Goal: Obtain resource: Download file/media

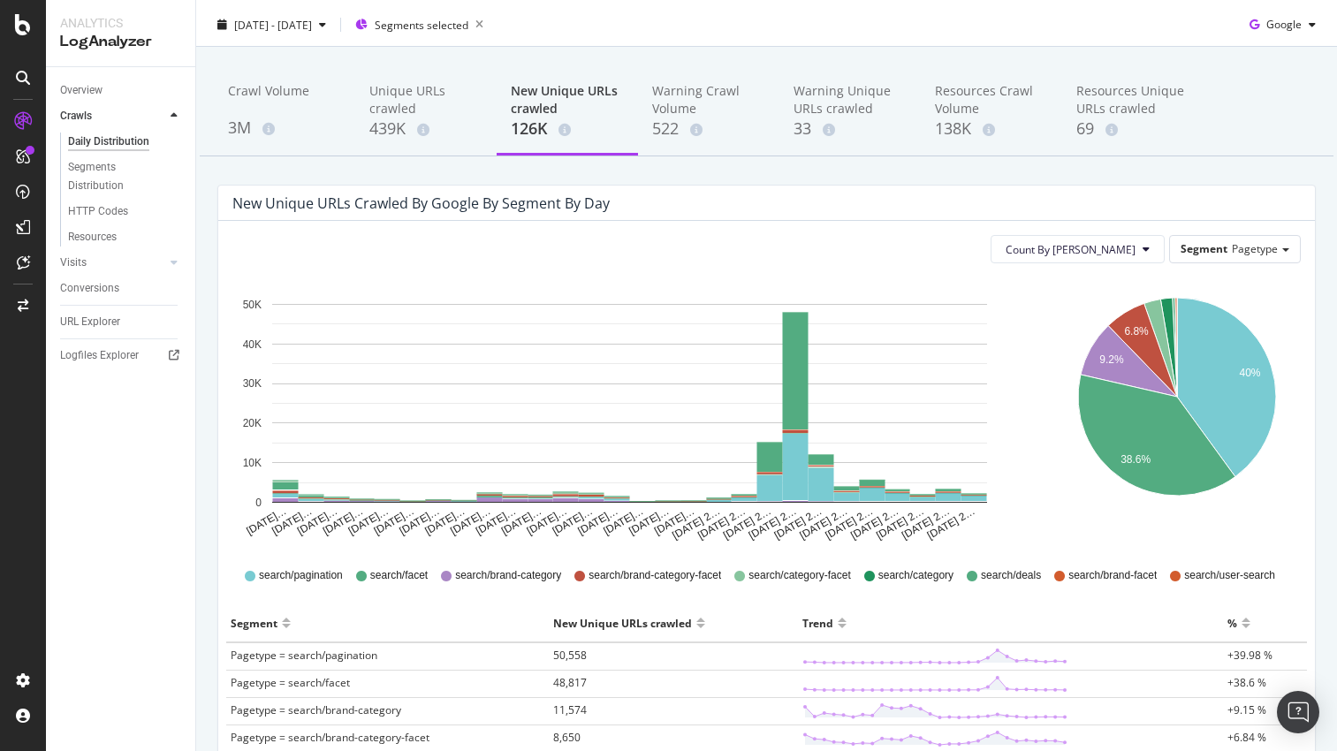
scroll to position [65, 0]
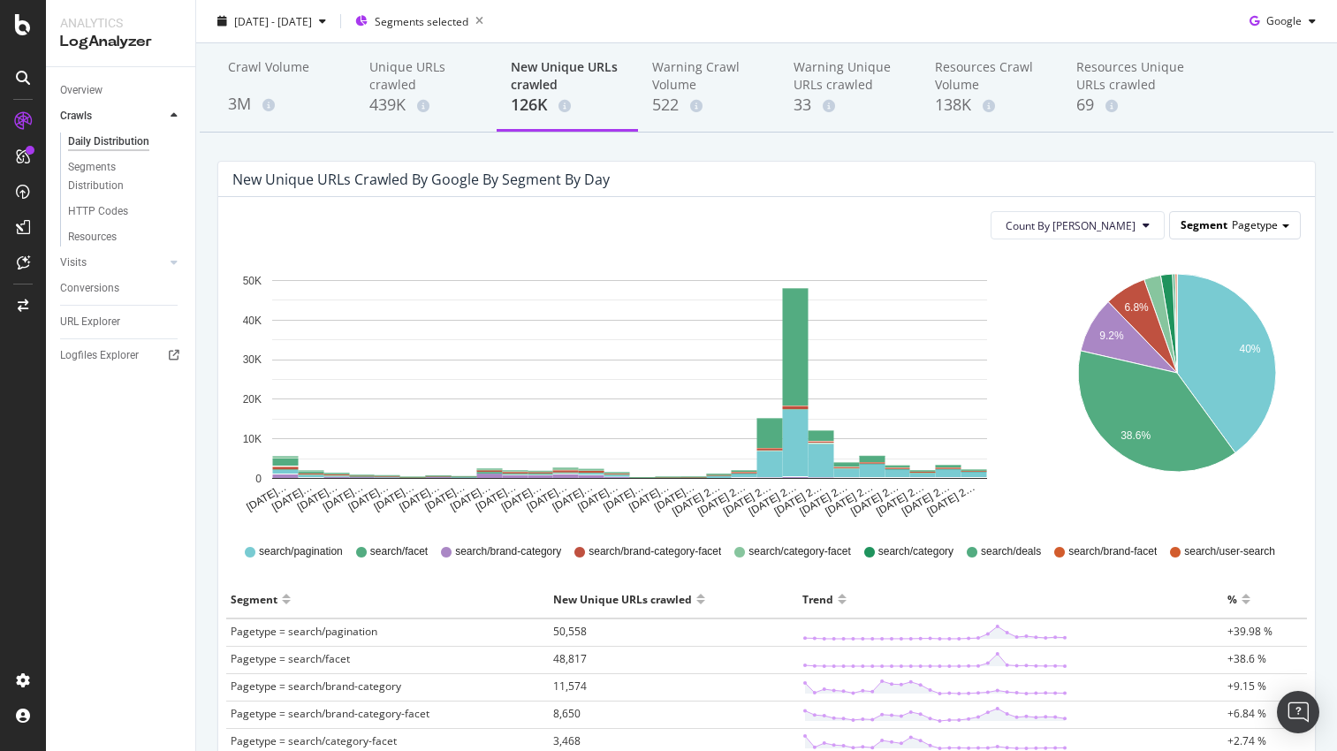
click at [1237, 230] on span "Pagetype" at bounding box center [1255, 224] width 46 height 15
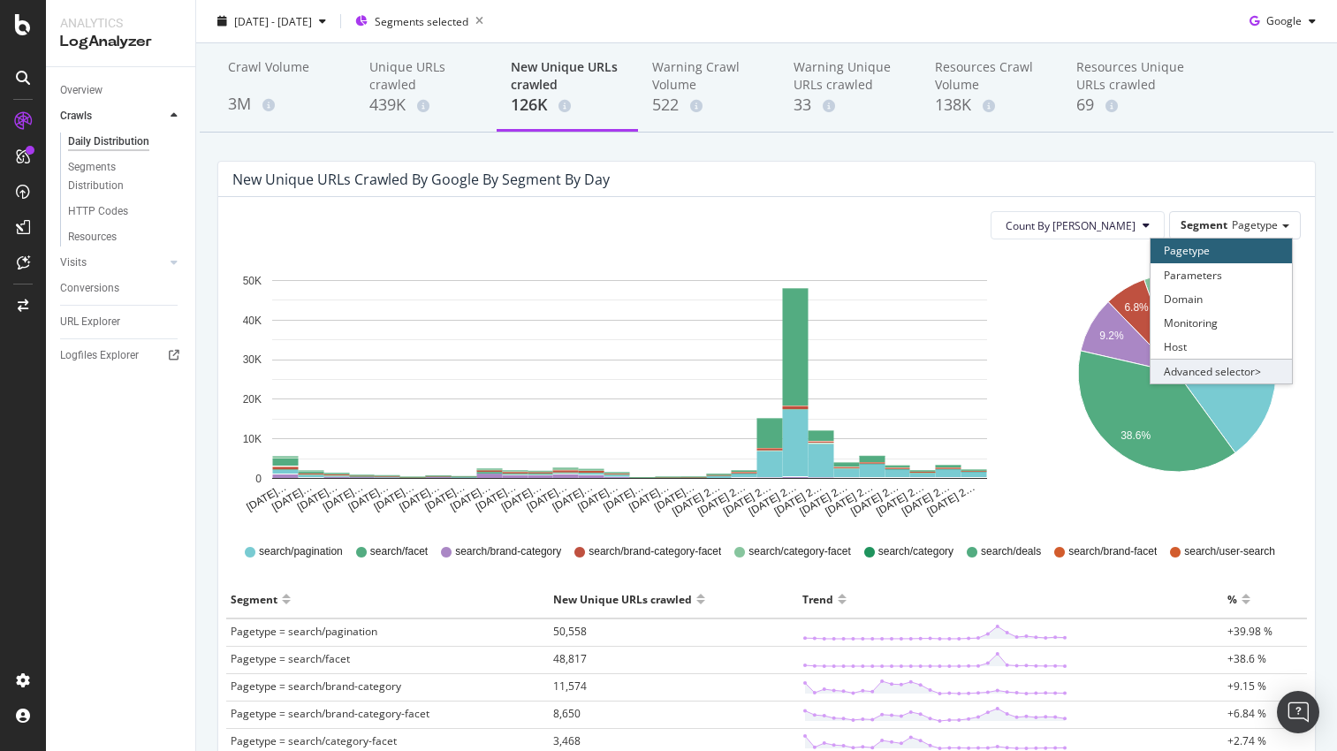
click at [1218, 382] on div "Advanced selector >" at bounding box center [1221, 371] width 141 height 25
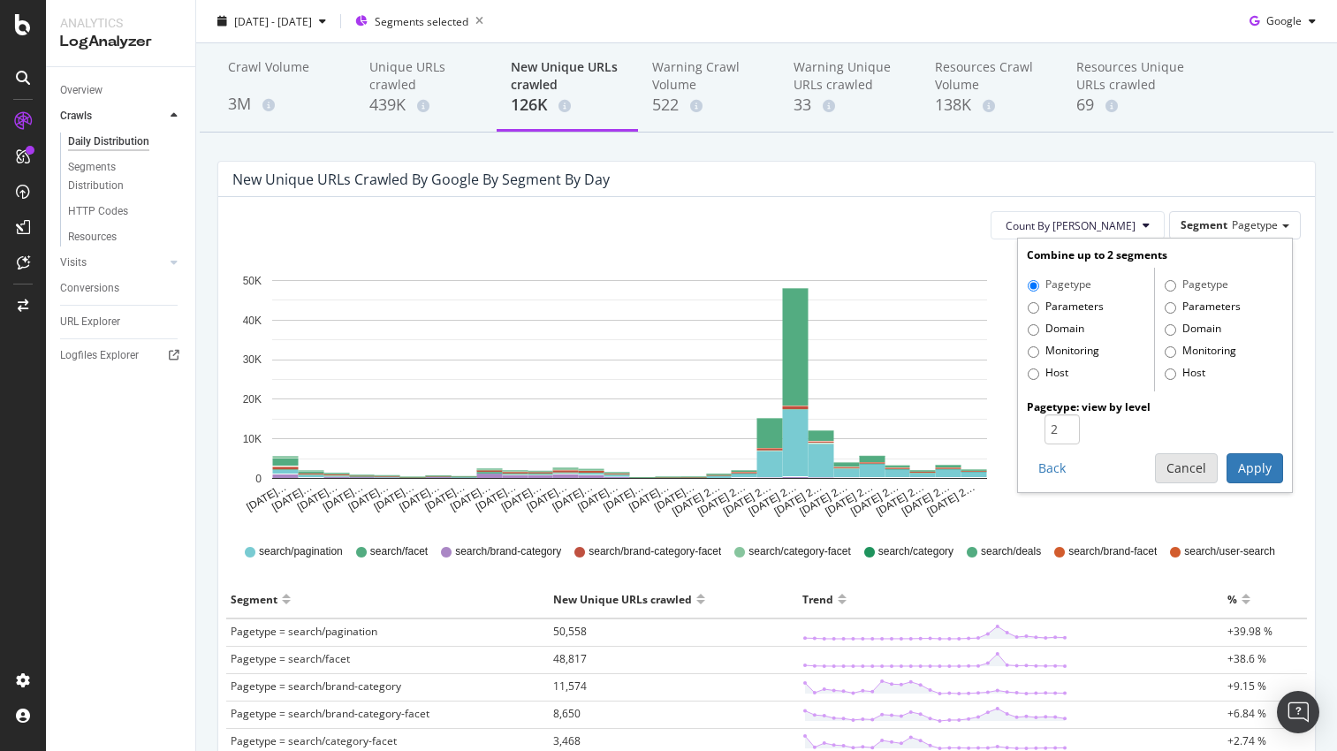
click at [1191, 477] on button "Cancel" at bounding box center [1186, 468] width 63 height 30
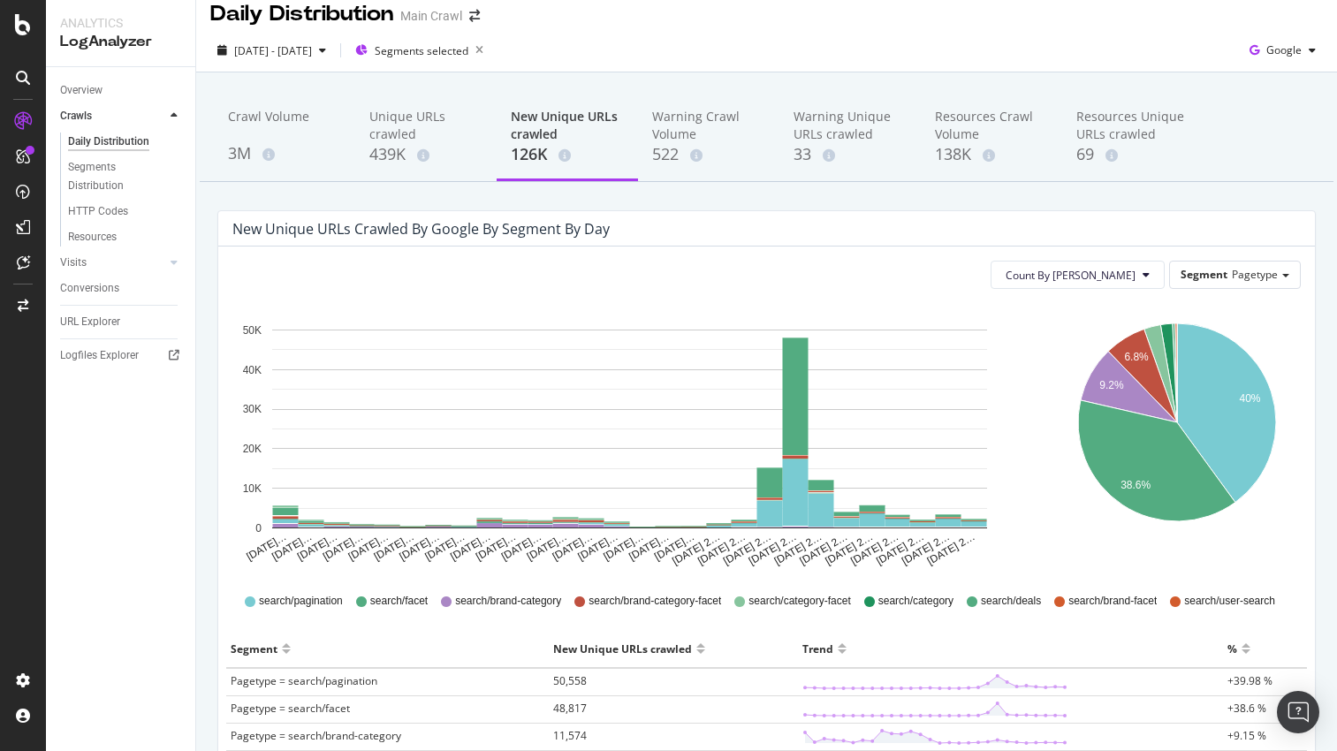
scroll to position [34, 0]
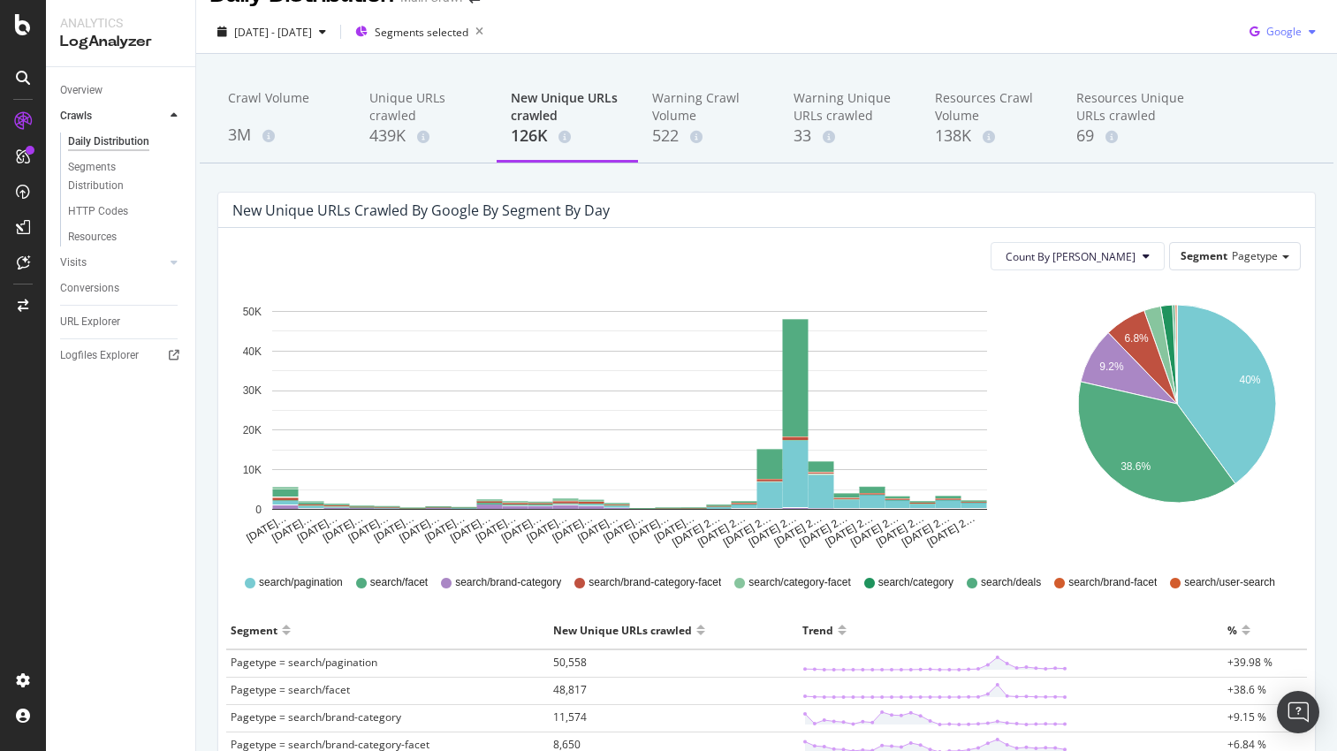
click at [1274, 42] on div "Google" at bounding box center [1283, 32] width 80 height 27
click at [1278, 35] on span "Google" at bounding box center [1283, 31] width 35 height 15
click at [1258, 138] on span "OpenAI" at bounding box center [1283, 133] width 65 height 16
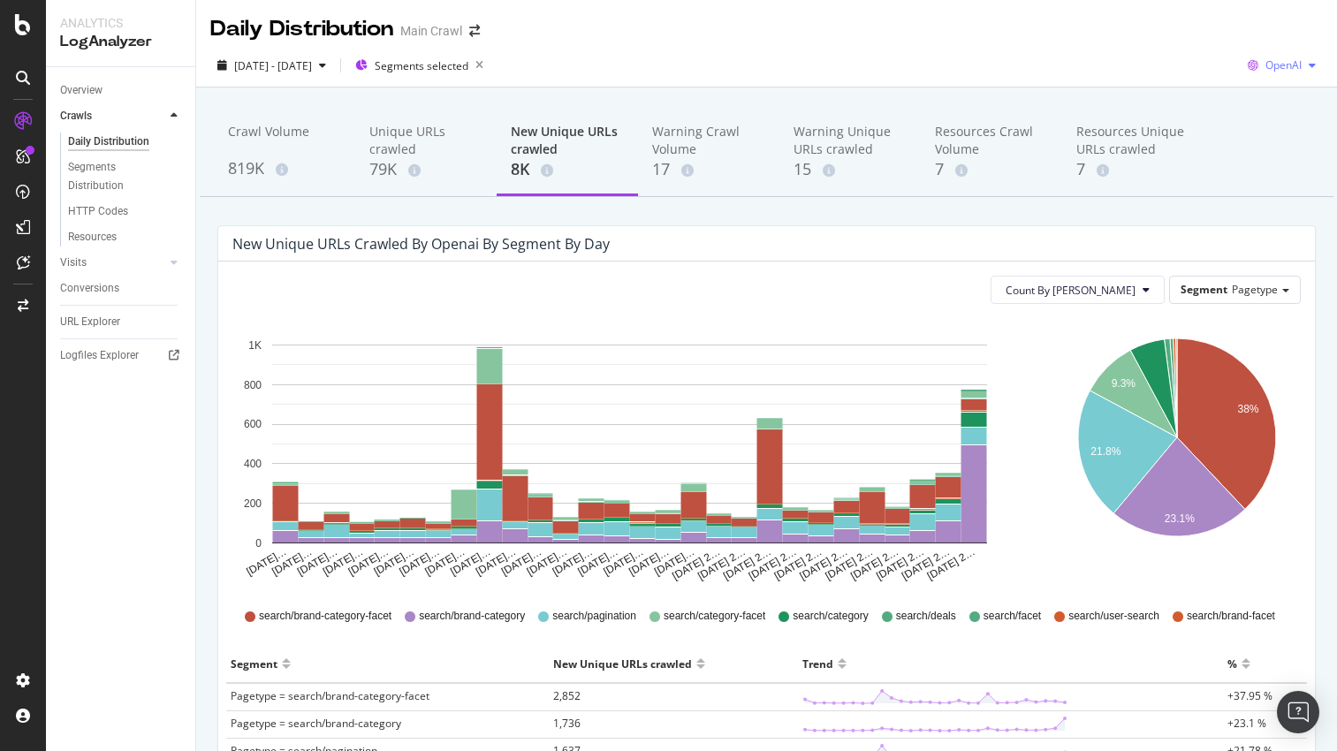
click at [1278, 73] on div "OpenAI" at bounding box center [1282, 65] width 82 height 27
click at [1251, 194] on span "Other AI Bots" at bounding box center [1283, 199] width 65 height 16
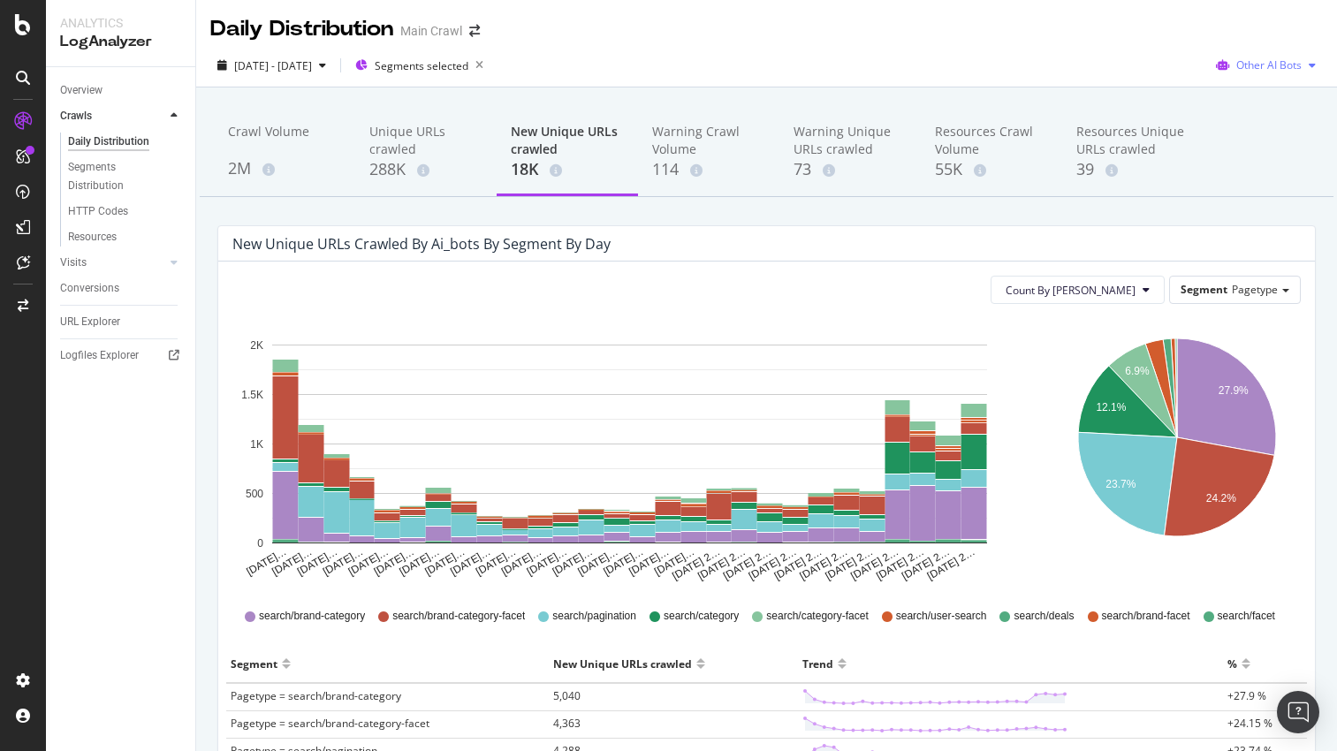
click at [1284, 69] on span "Other AI Bots" at bounding box center [1268, 64] width 65 height 15
click at [1259, 106] on span "Google" at bounding box center [1280, 101] width 69 height 16
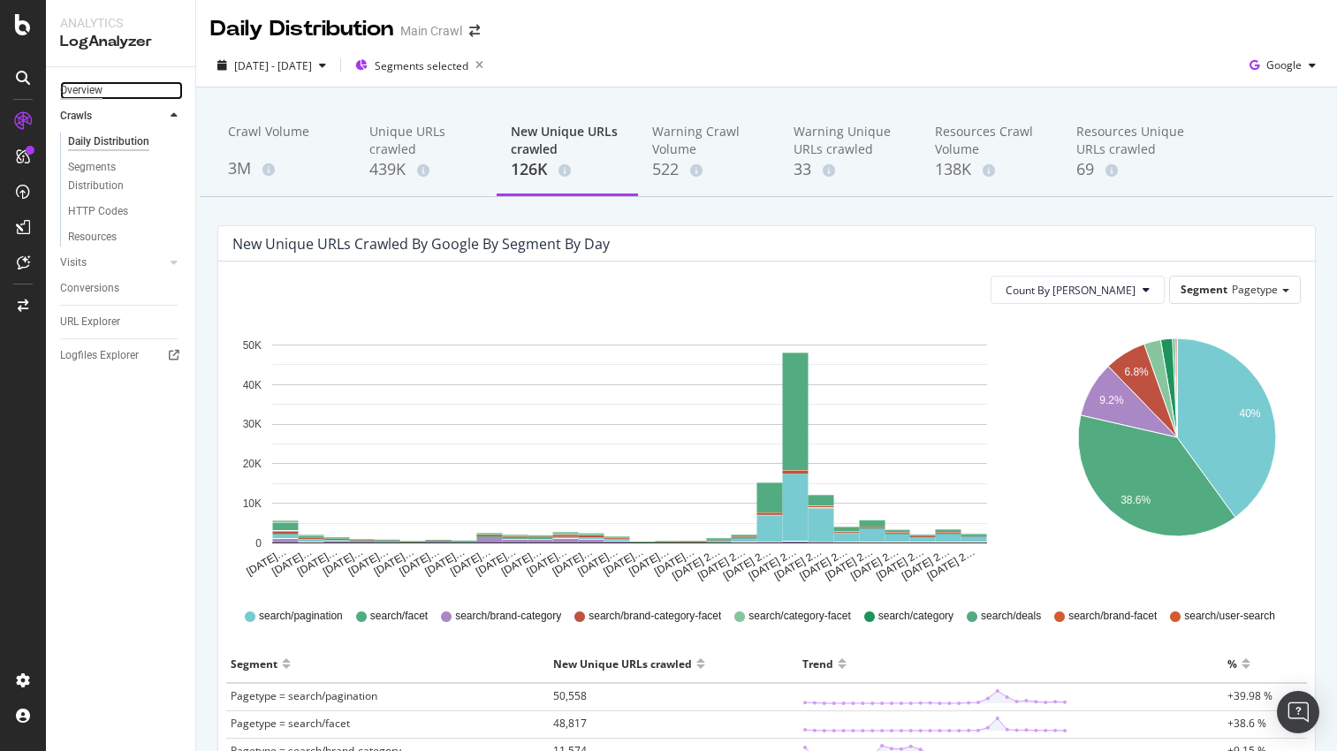
click at [71, 91] on div "Overview" at bounding box center [81, 90] width 42 height 19
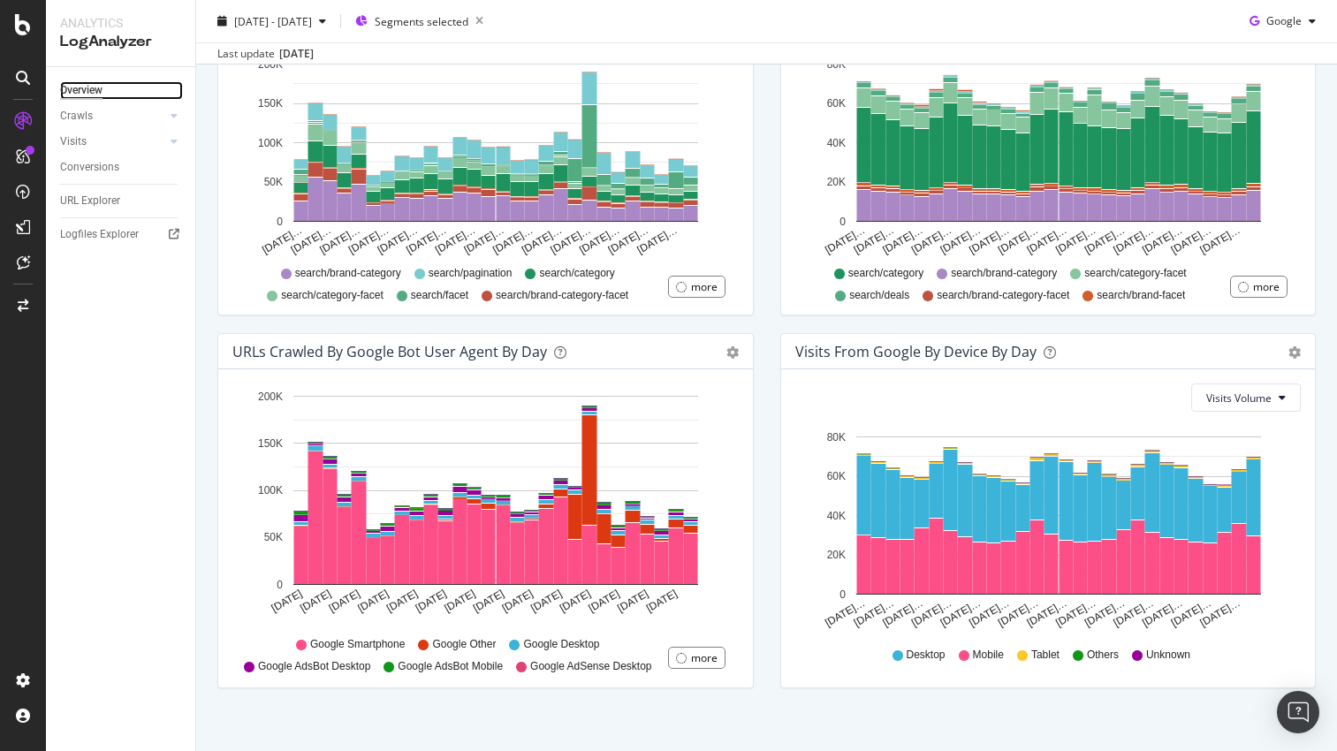
scroll to position [722, 0]
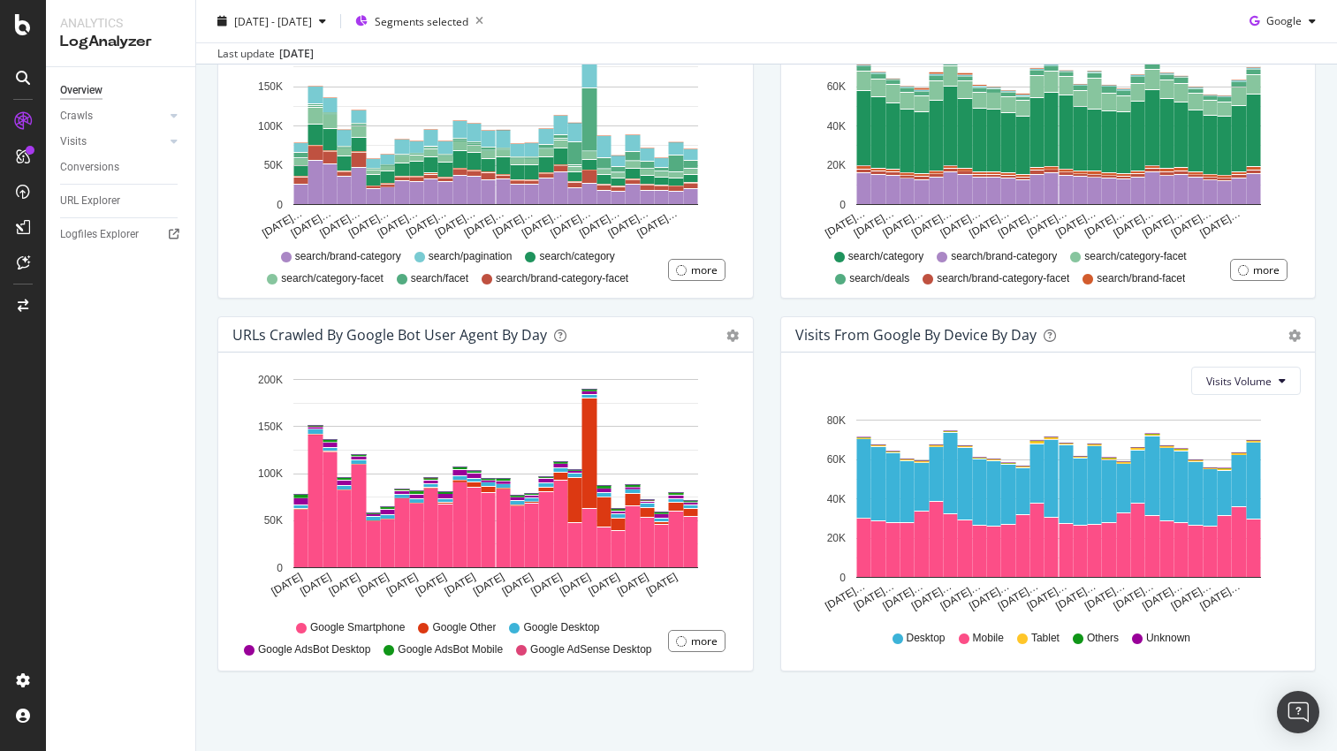
click at [479, 338] on div "URLs Crawled by Google bot User Agent By Day" at bounding box center [389, 335] width 315 height 18
click at [178, 116] on div at bounding box center [174, 116] width 18 height 18
click at [174, 258] on icon at bounding box center [174, 262] width 7 height 11
click at [176, 117] on icon at bounding box center [174, 115] width 7 height 11
click at [312, 336] on div "URLs Crawled by Google bot User Agent By Day" at bounding box center [389, 335] width 315 height 18
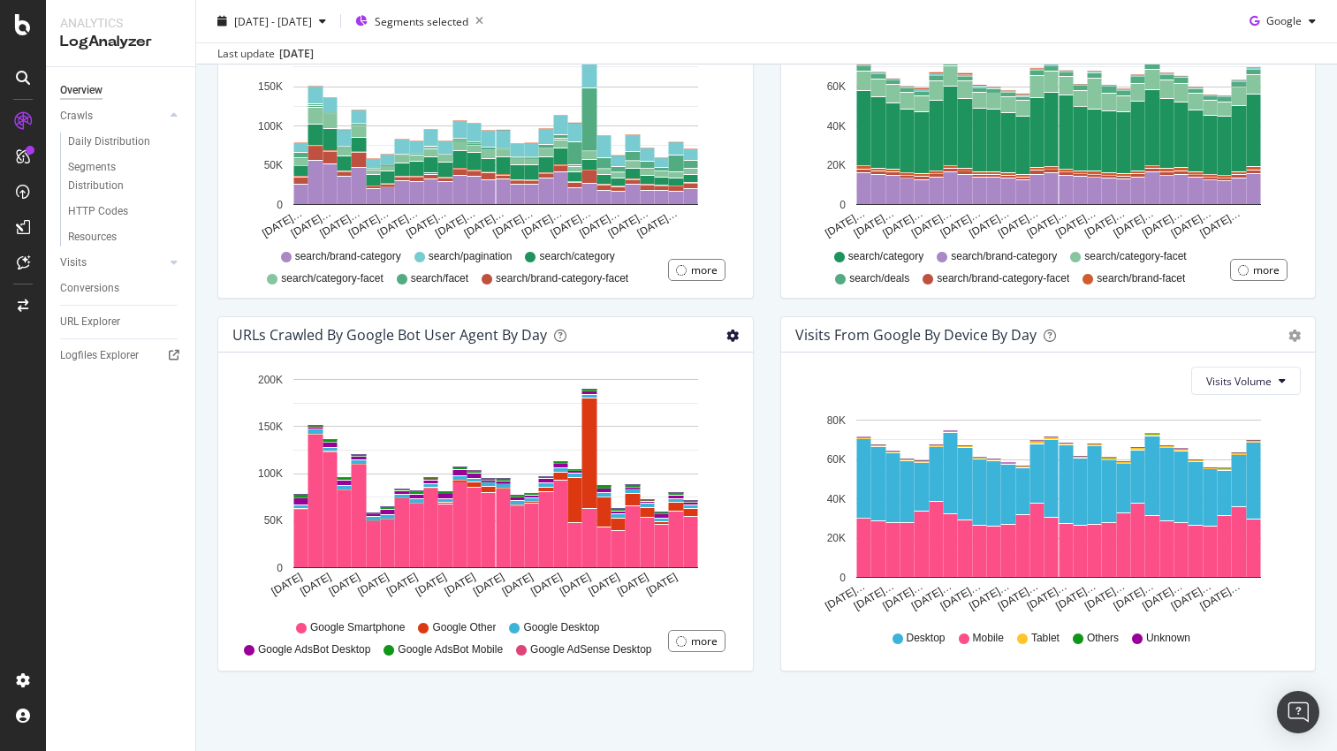
click at [734, 337] on icon "gear" at bounding box center [732, 336] width 12 height 12
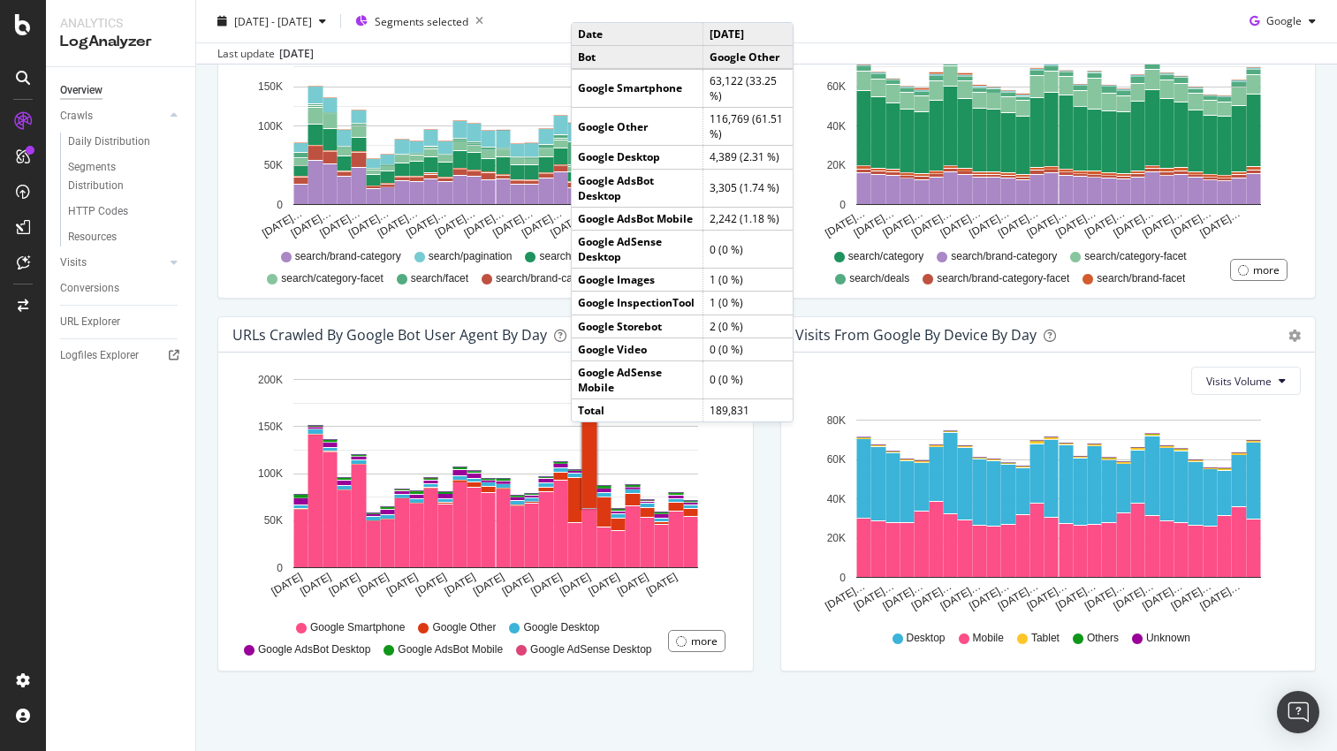
click at [589, 440] on rect "A chart." at bounding box center [589, 454] width 15 height 110
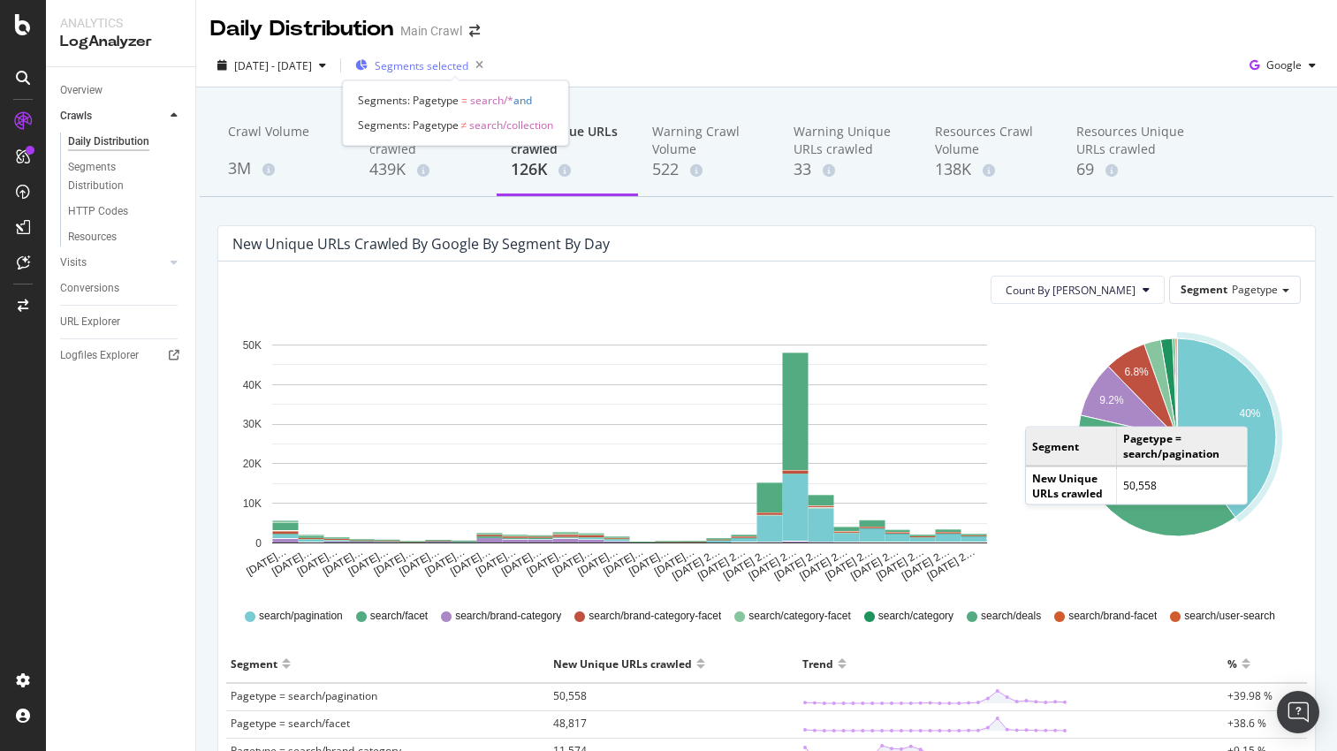
click at [437, 66] on span "Segments selected" at bounding box center [422, 65] width 94 height 15
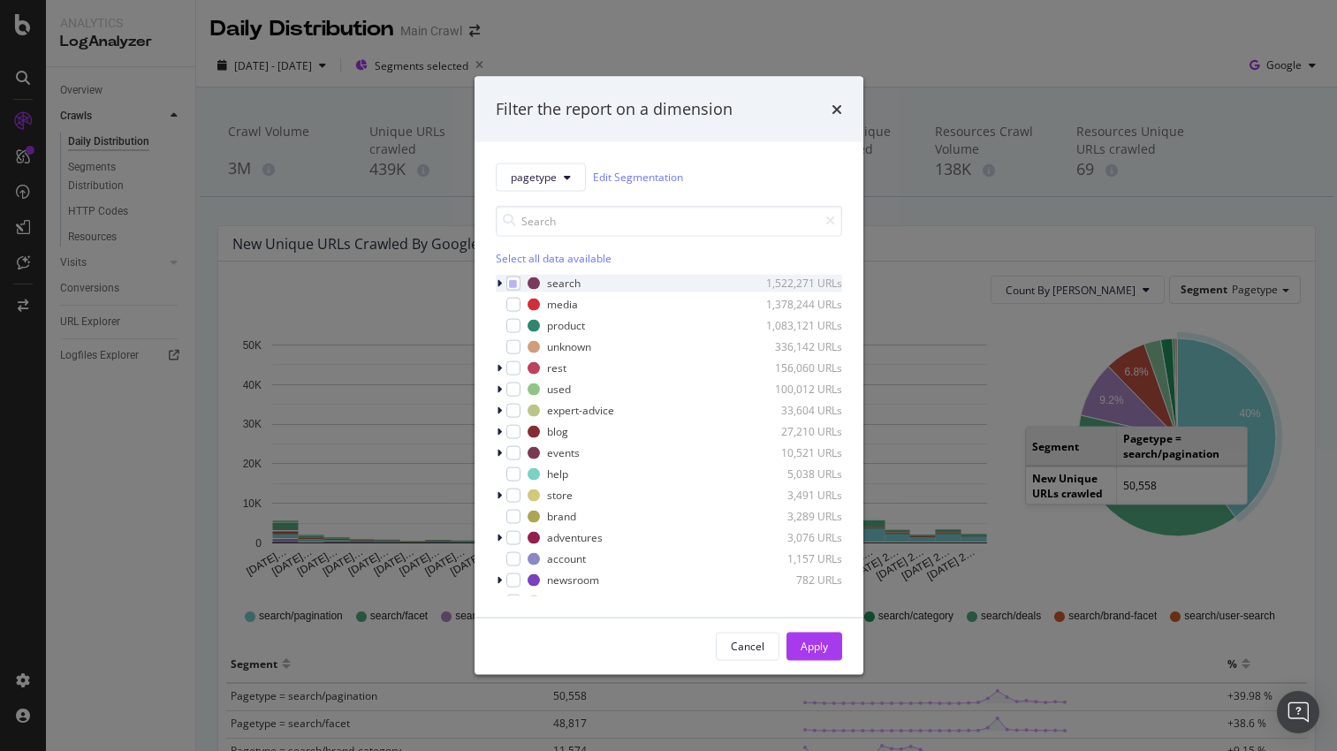
click at [499, 281] on icon "modal" at bounding box center [499, 282] width 5 height 11
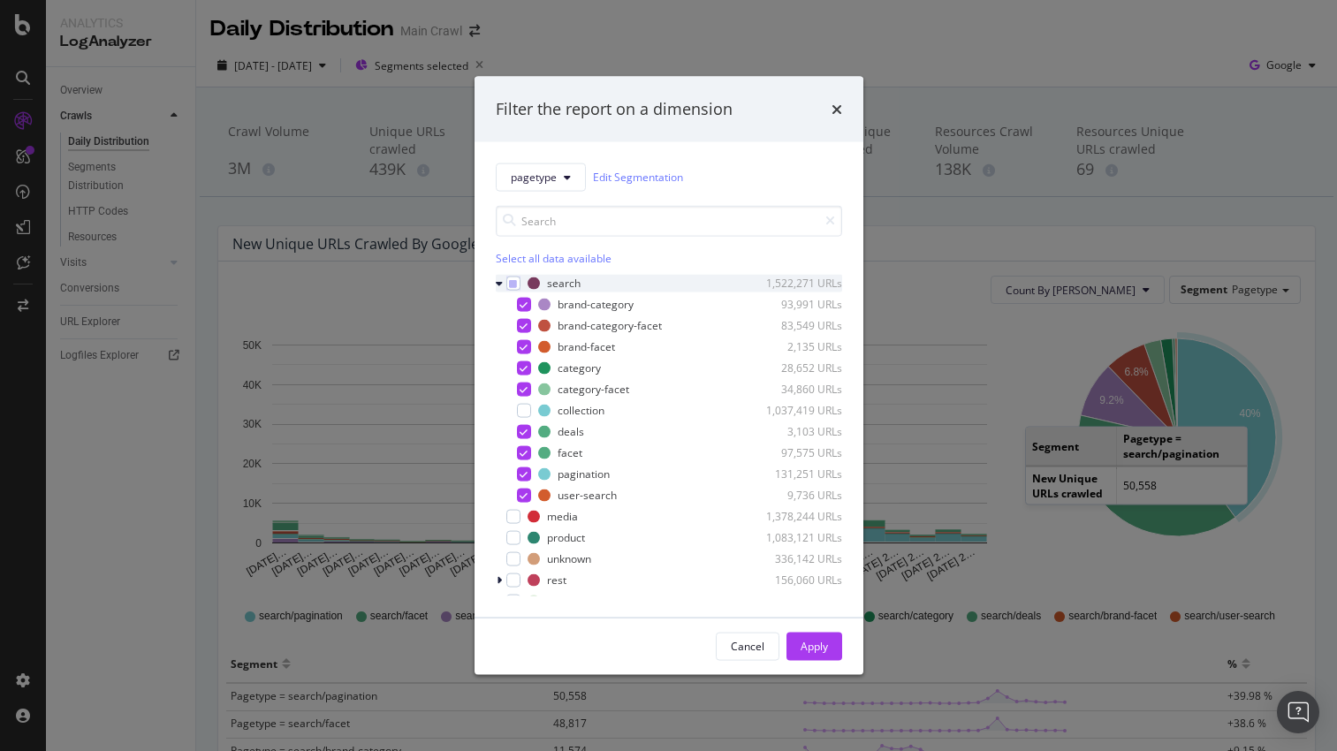
click at [499, 281] on icon "modal" at bounding box center [499, 282] width 7 height 11
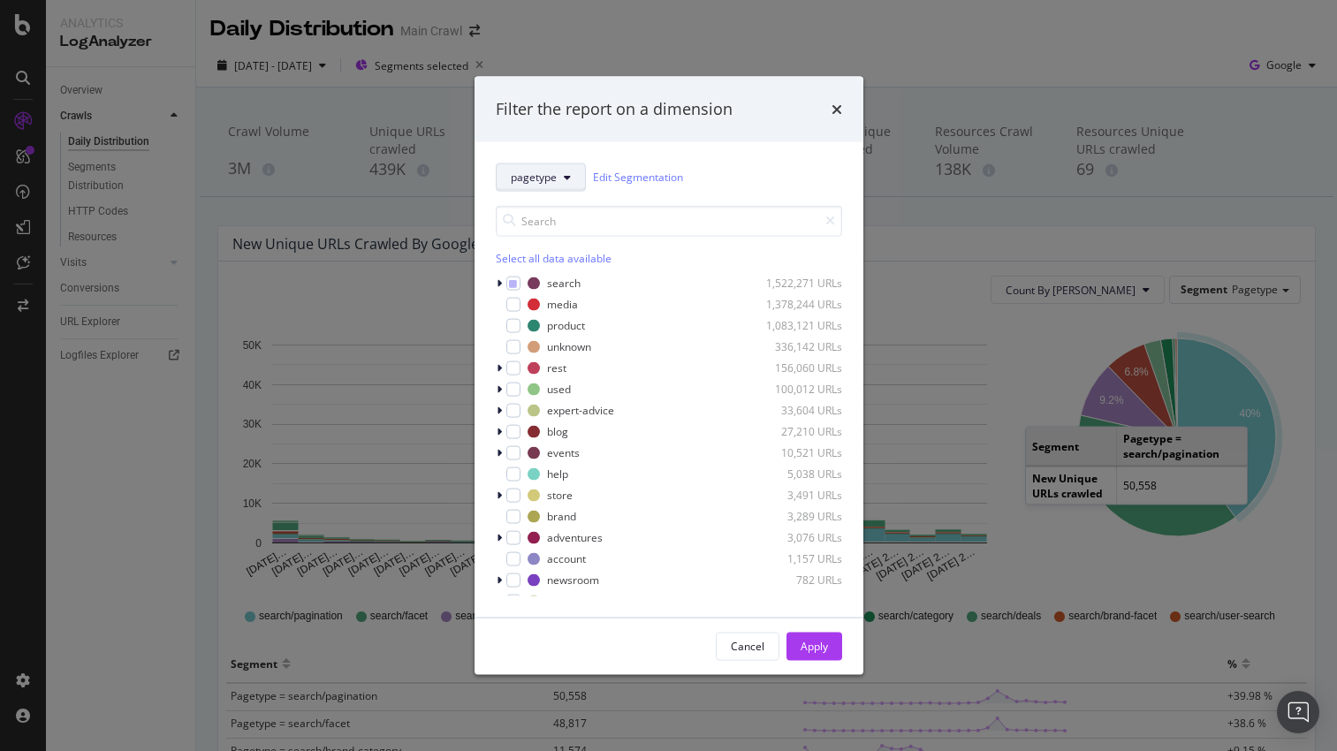
click at [545, 181] on span "pagetype" at bounding box center [534, 177] width 46 height 15
click at [543, 281] on div "parameters" at bounding box center [543, 274] width 92 height 26
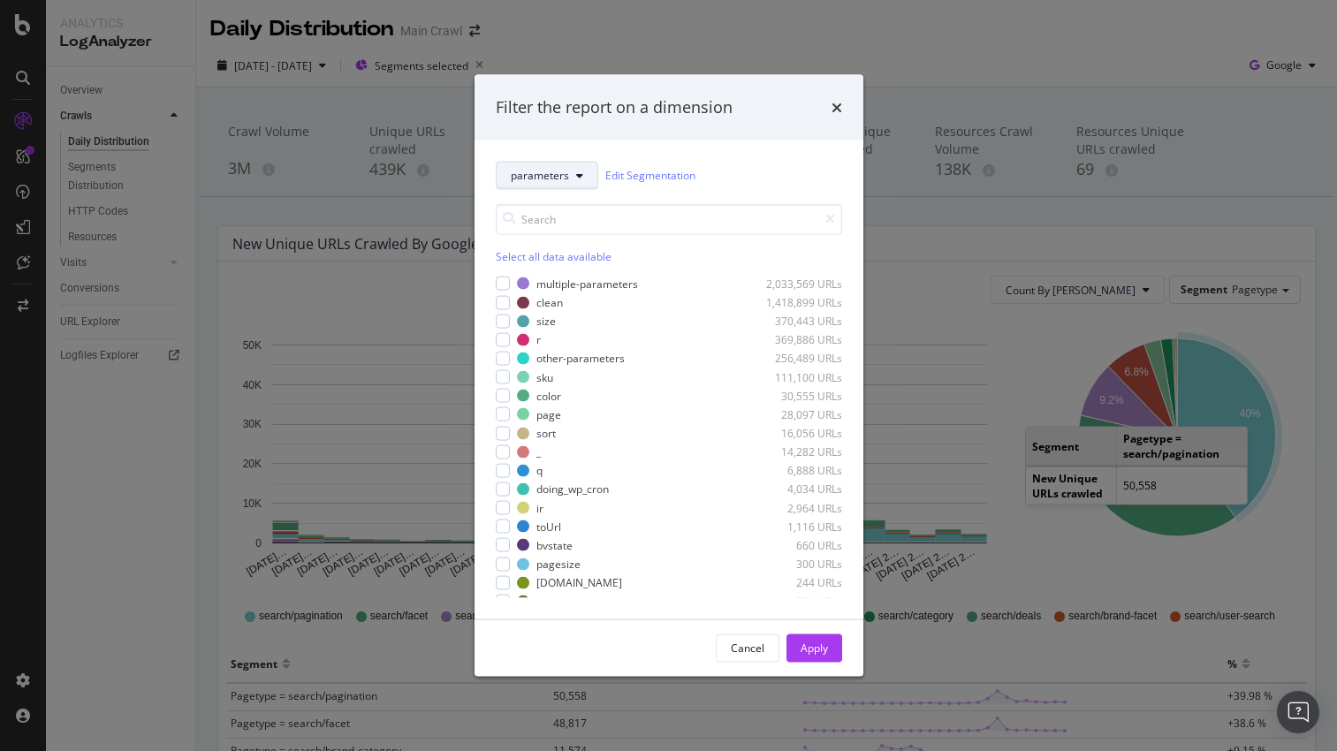
click at [550, 179] on span "parameters" at bounding box center [540, 175] width 58 height 15
click at [537, 236] on span "pagetype" at bounding box center [543, 239] width 64 height 16
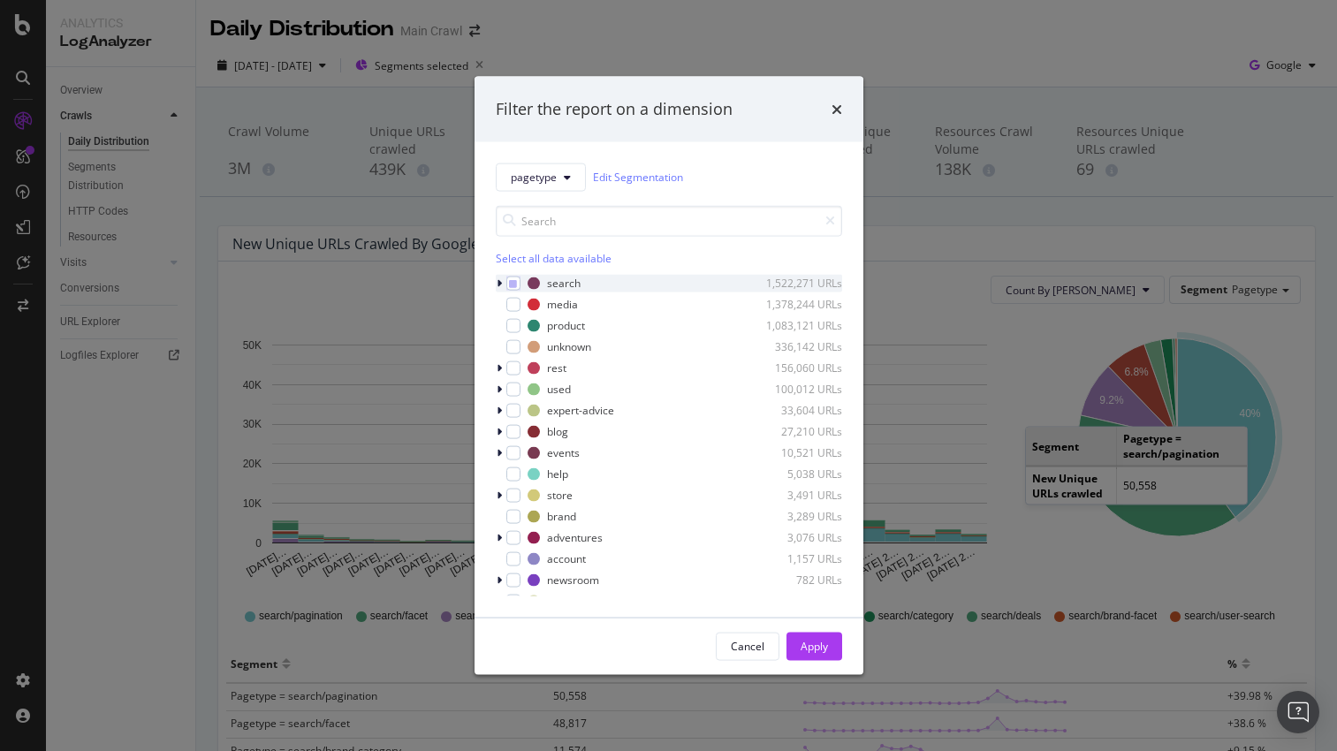
click at [501, 277] on icon "modal" at bounding box center [499, 282] width 5 height 11
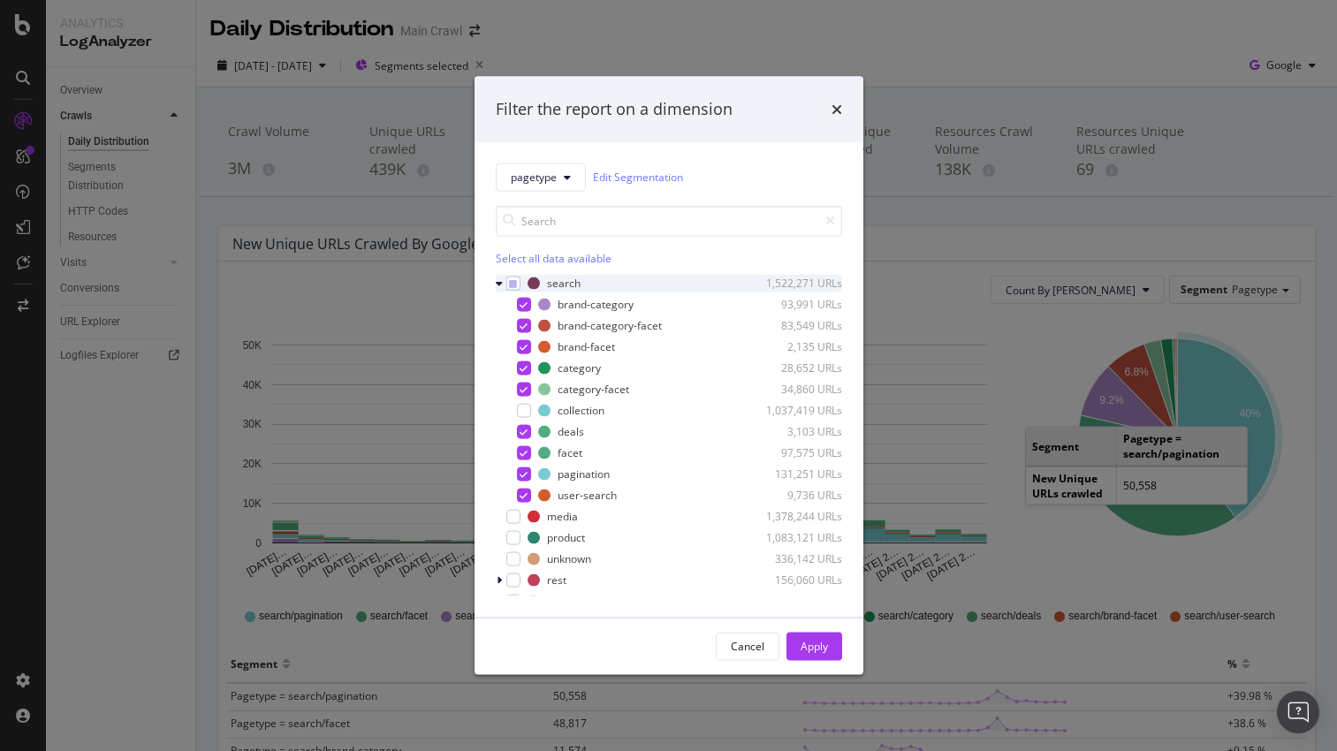
click at [501, 277] on icon "modal" at bounding box center [499, 282] width 7 height 11
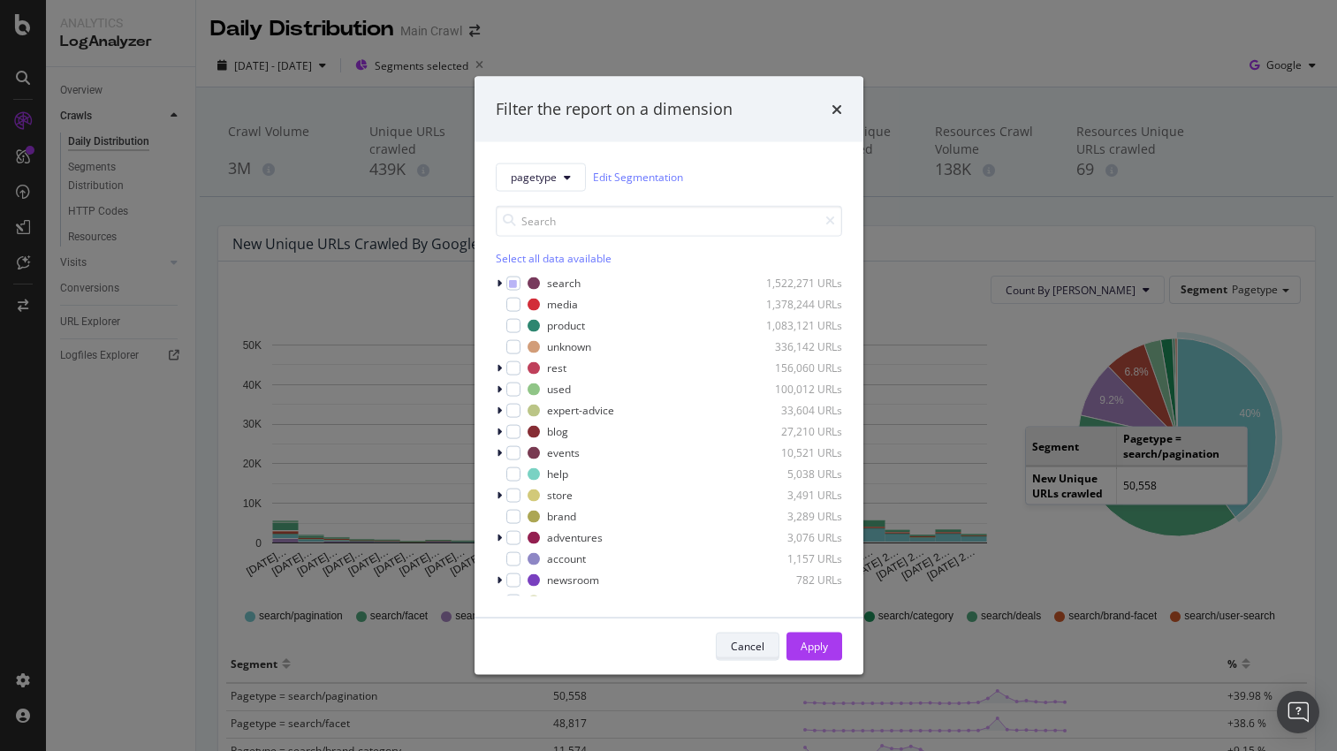
click at [762, 642] on div "Cancel" at bounding box center [748, 646] width 34 height 15
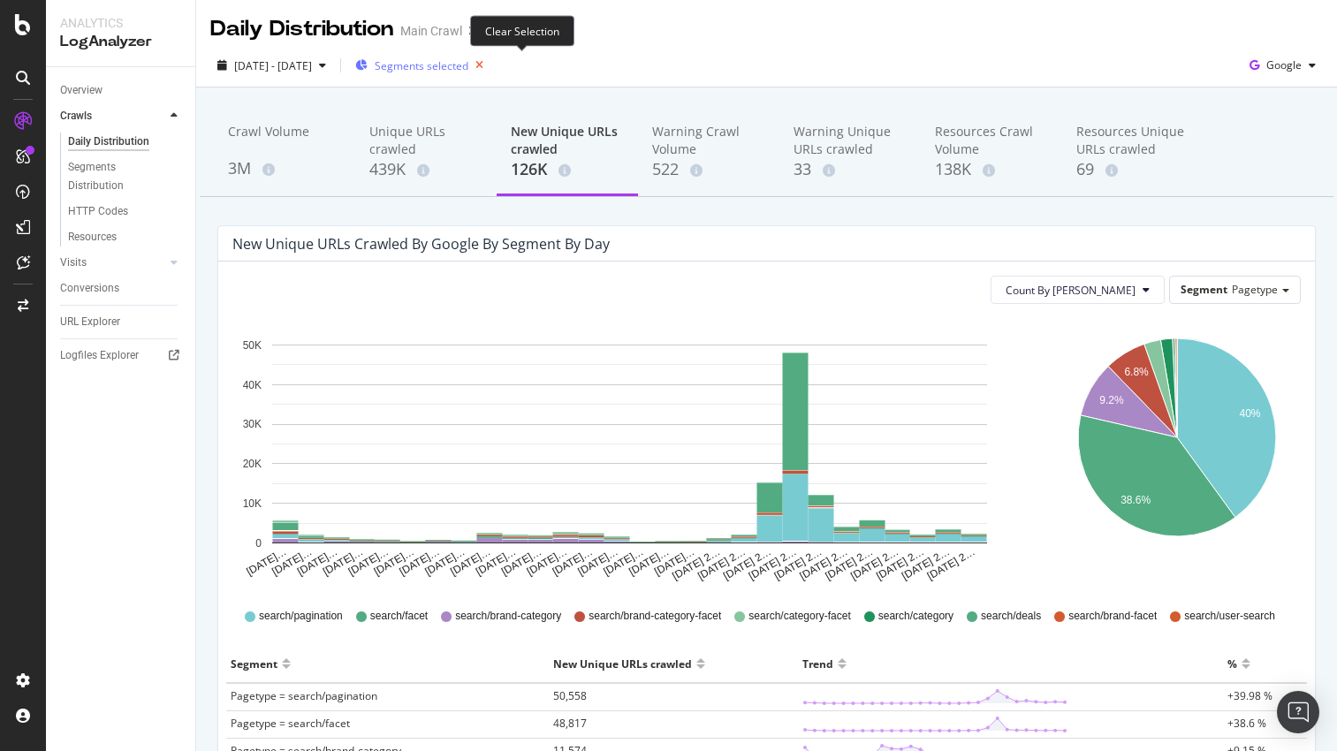
click at [490, 63] on icon "button" at bounding box center [479, 65] width 22 height 25
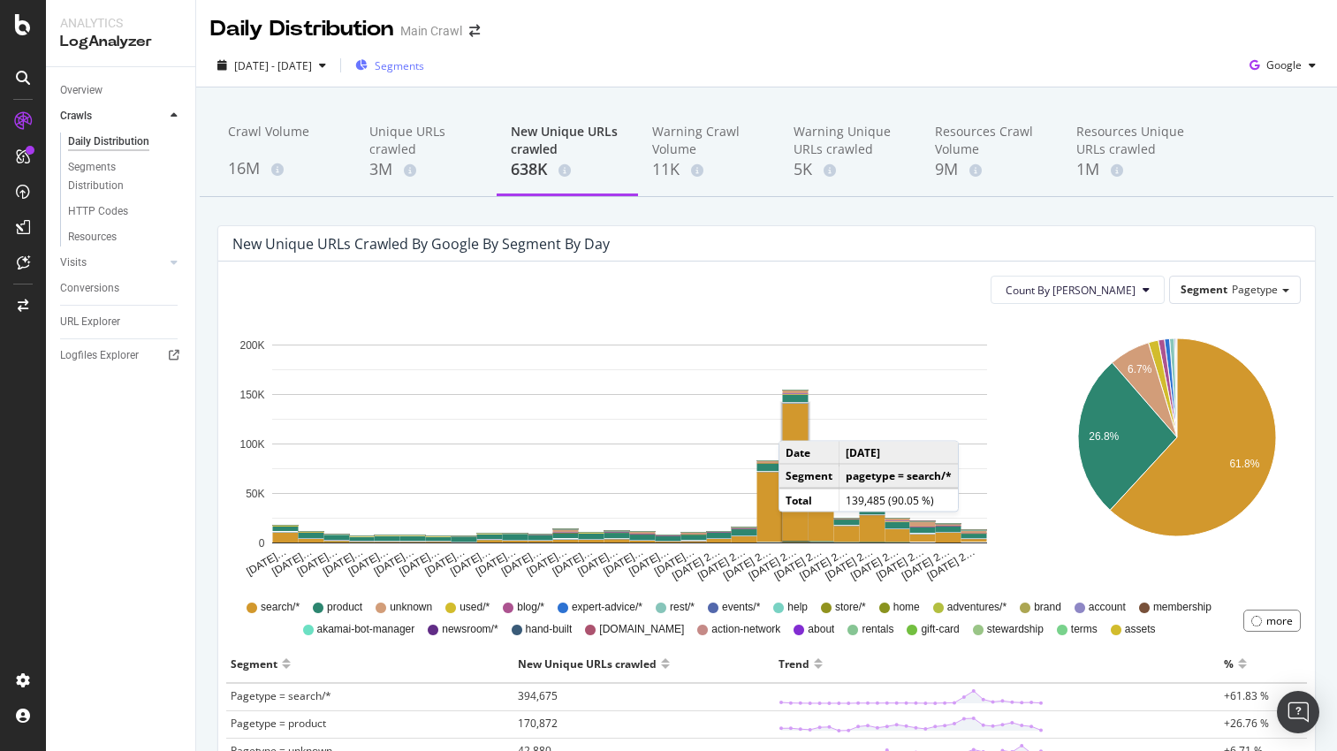
click at [796, 423] on rect "A chart." at bounding box center [796, 472] width 26 height 137
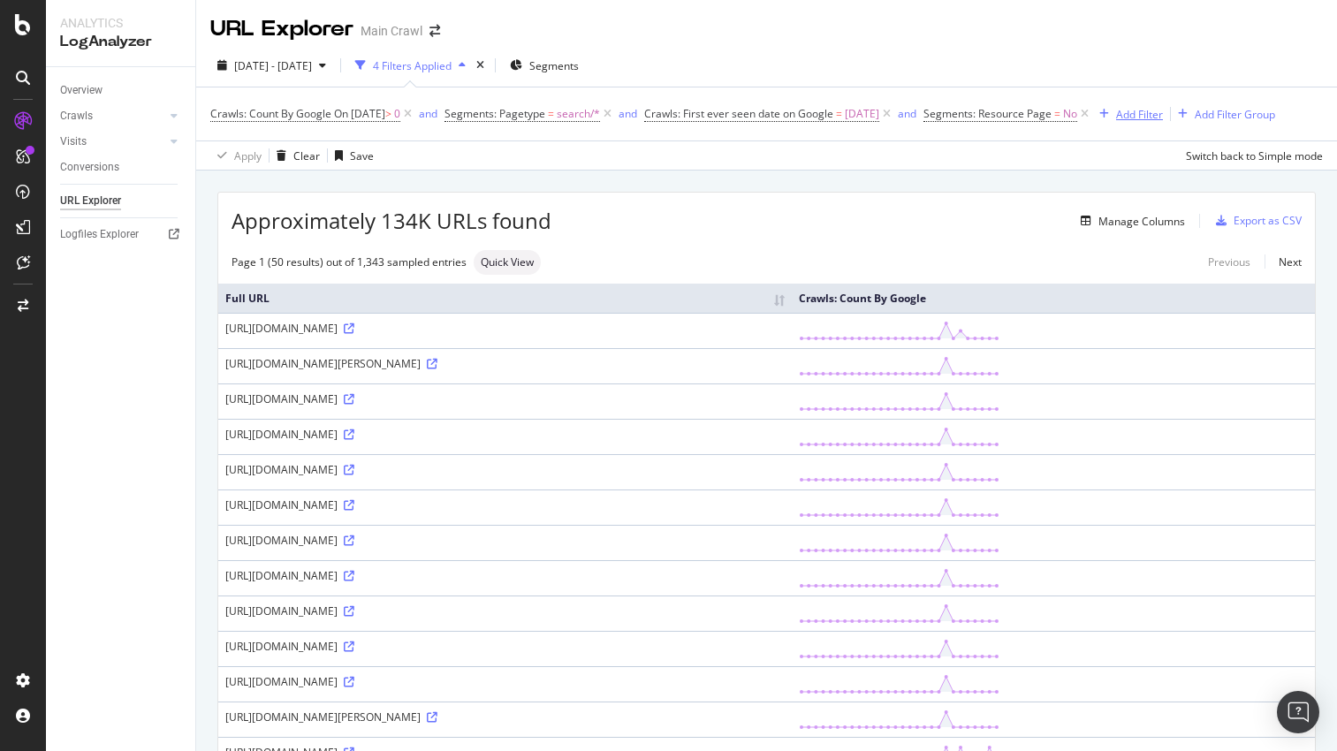
click at [1163, 116] on div "Add Filter" at bounding box center [1139, 114] width 47 height 15
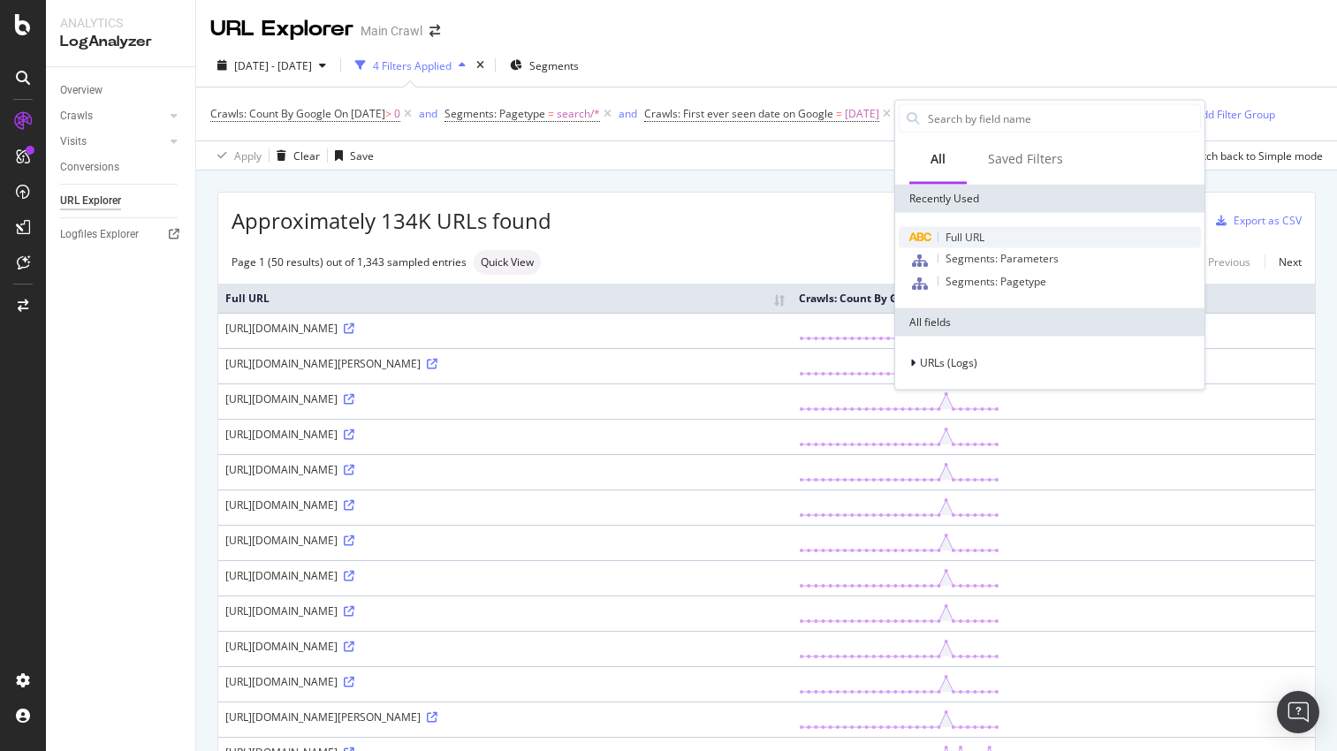
click at [955, 233] on span "Full URL" at bounding box center [965, 237] width 39 height 15
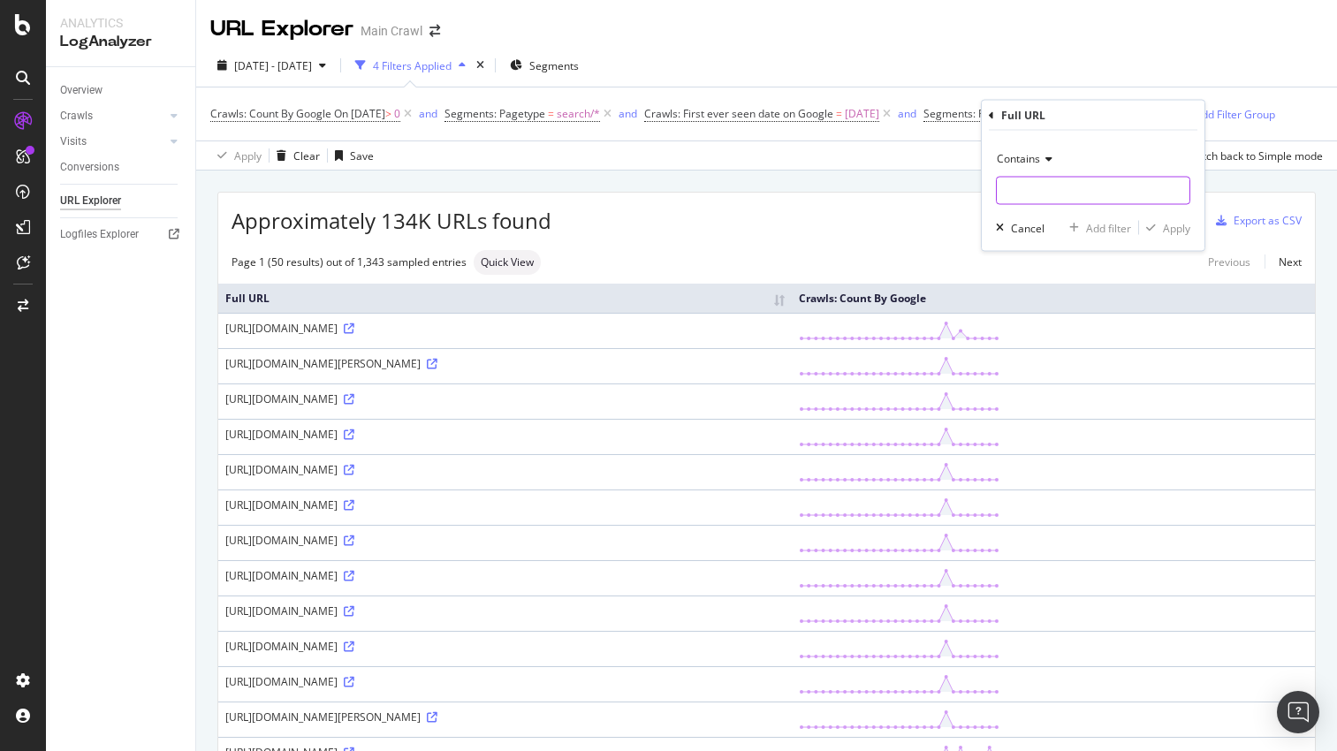
click at [1004, 190] on input "text" at bounding box center [1093, 191] width 193 height 28
type input "rei-garage"
click at [1167, 223] on div "Apply" at bounding box center [1176, 227] width 27 height 15
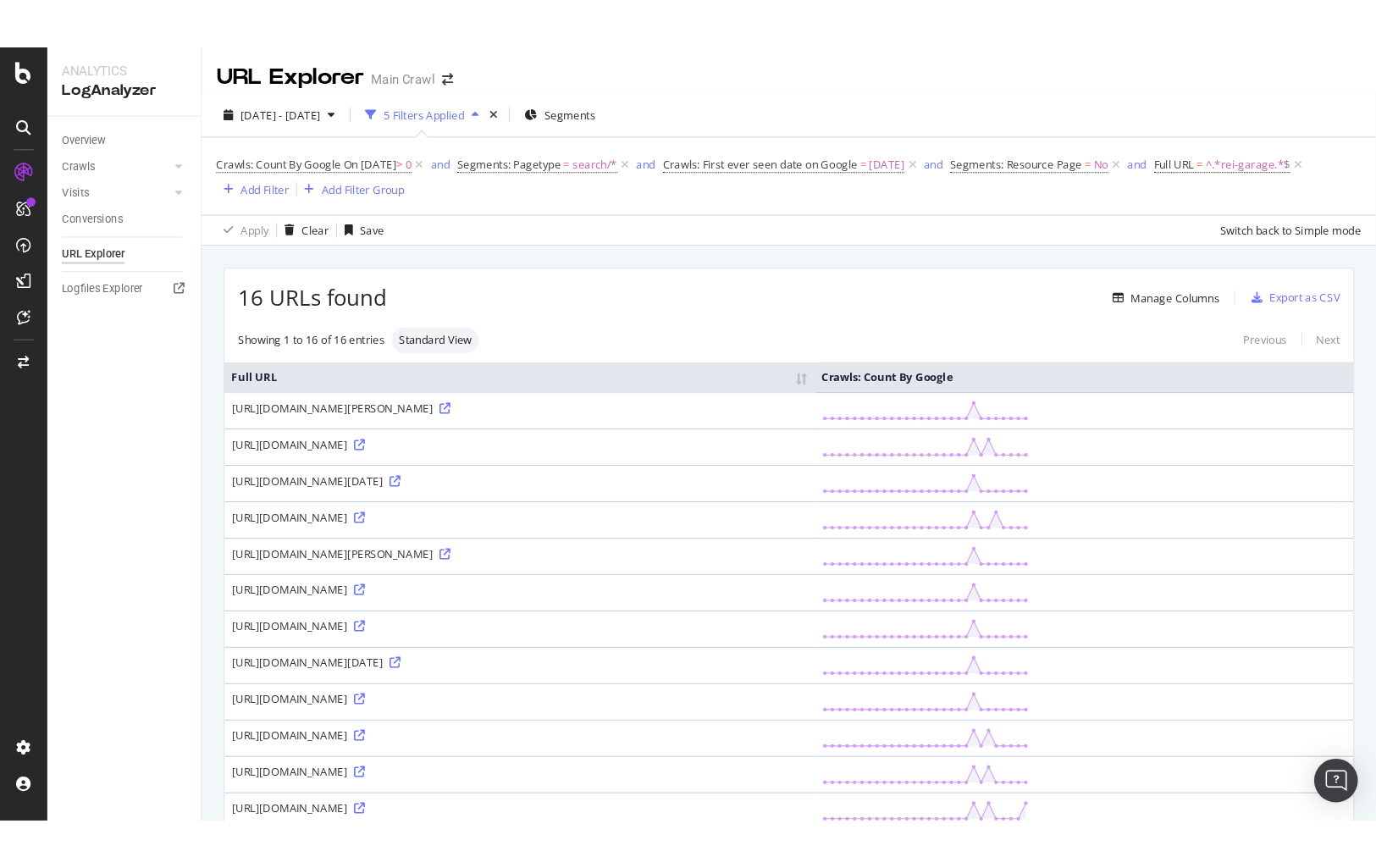
scroll to position [53, 0]
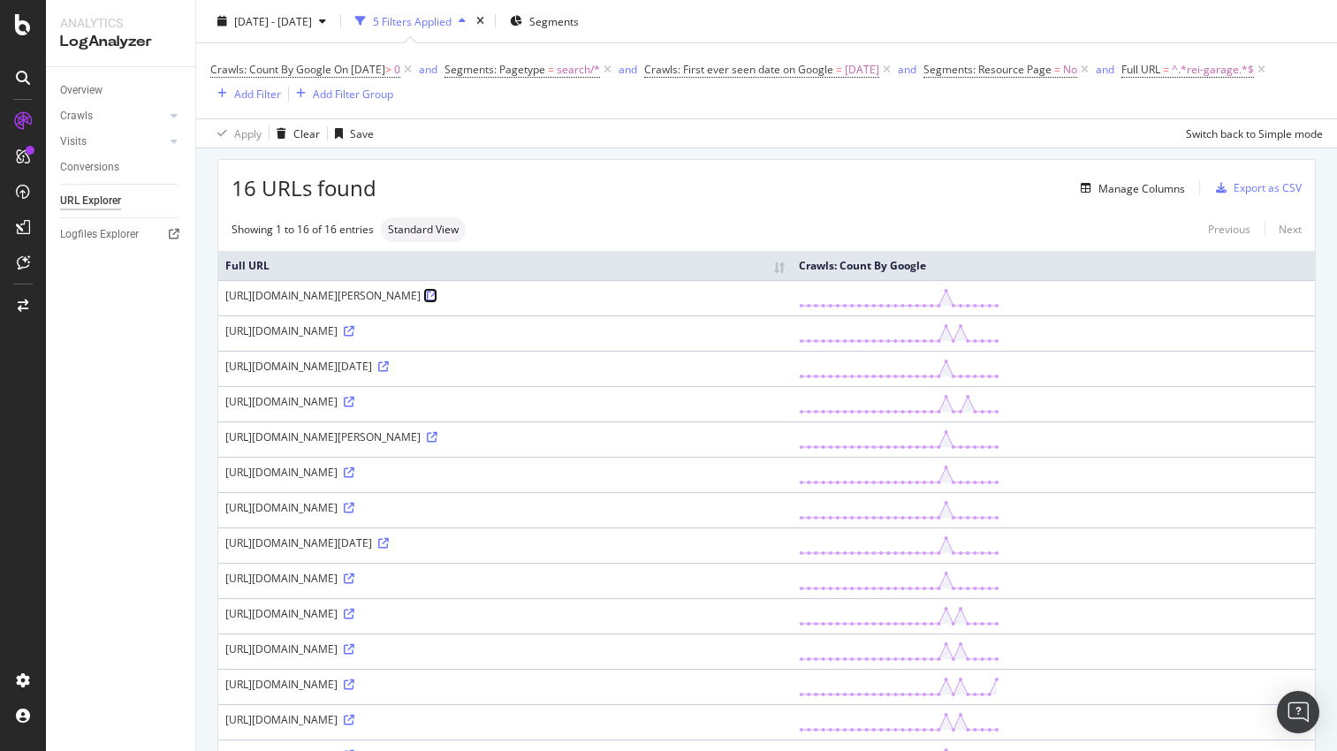
click at [437, 292] on icon at bounding box center [432, 296] width 11 height 11
click at [1121, 188] on div "Manage Columns" at bounding box center [1141, 188] width 87 height 15
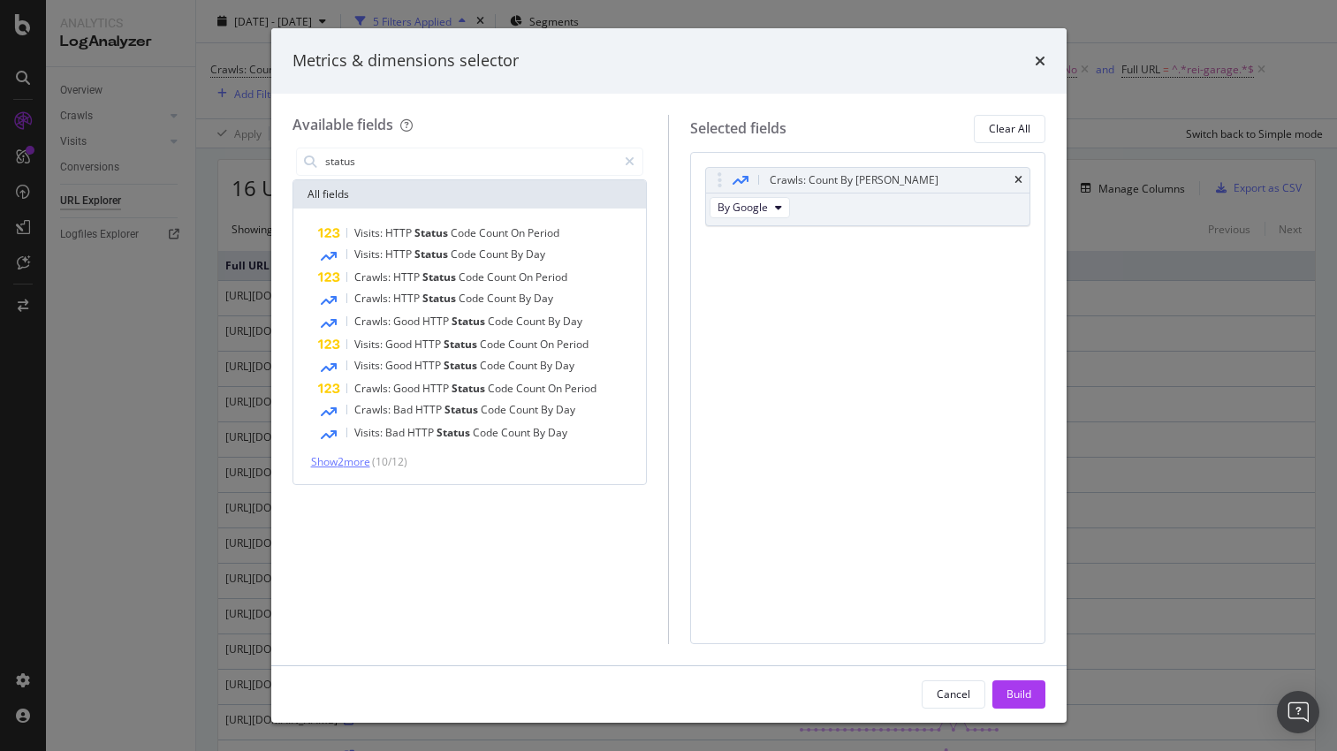
type input "status"
click at [352, 461] on span "Show 2 more" at bounding box center [340, 461] width 59 height 15
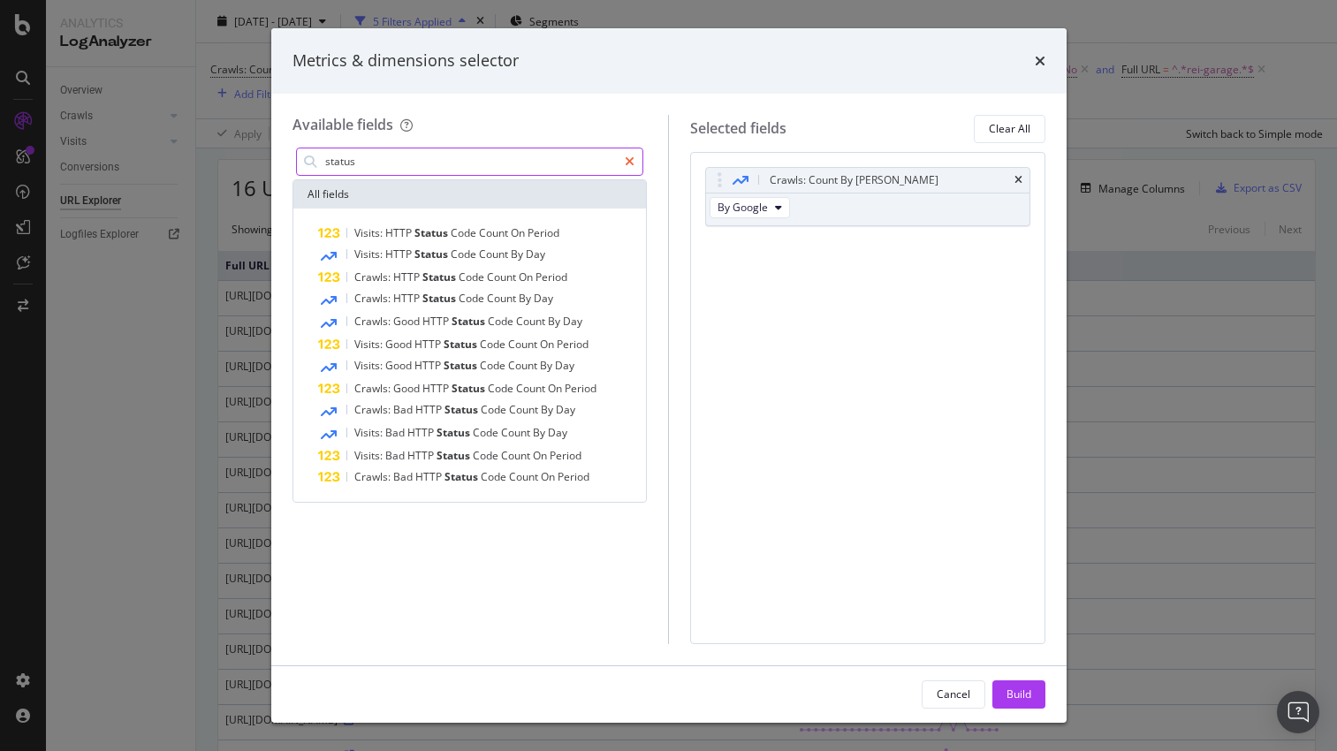
click at [631, 157] on icon "modal" at bounding box center [630, 162] width 10 height 12
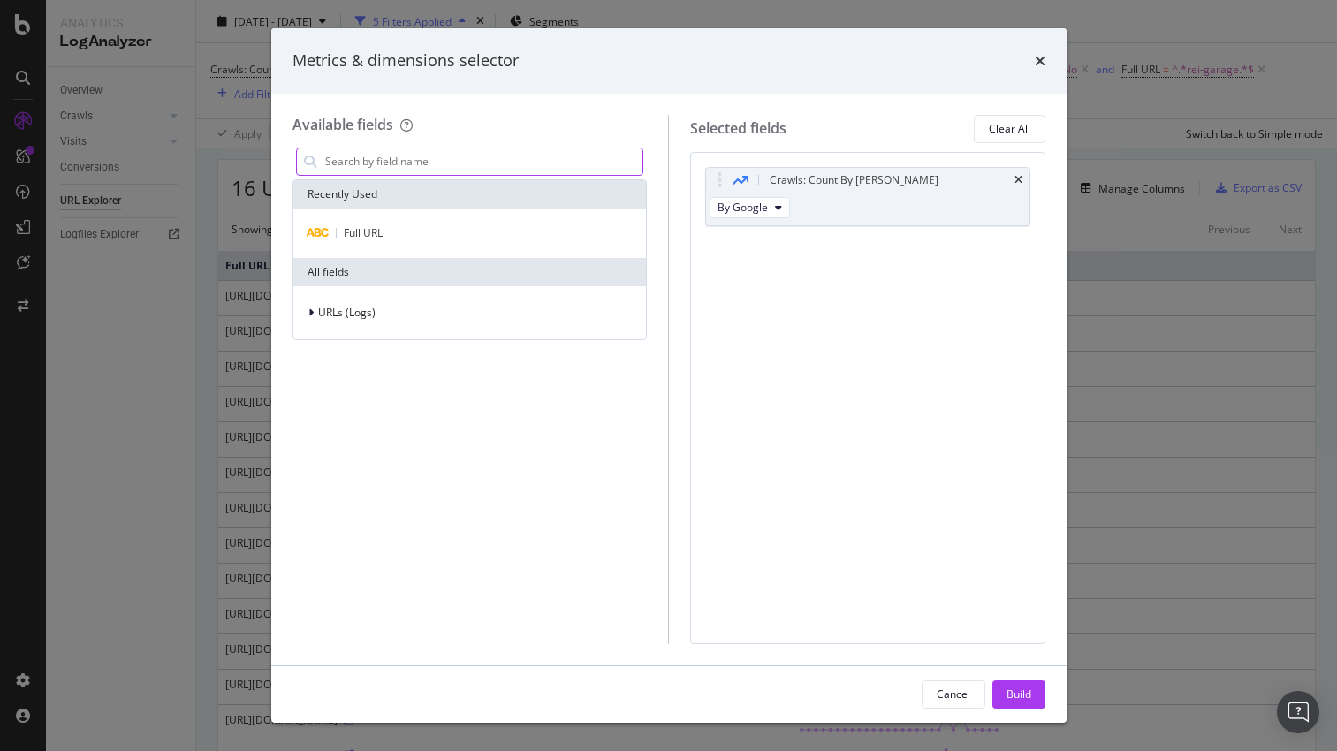
click at [1045, 59] on div "Metrics & dimensions selector" at bounding box center [668, 60] width 795 height 65
click at [1042, 59] on icon "times" at bounding box center [1040, 61] width 11 height 14
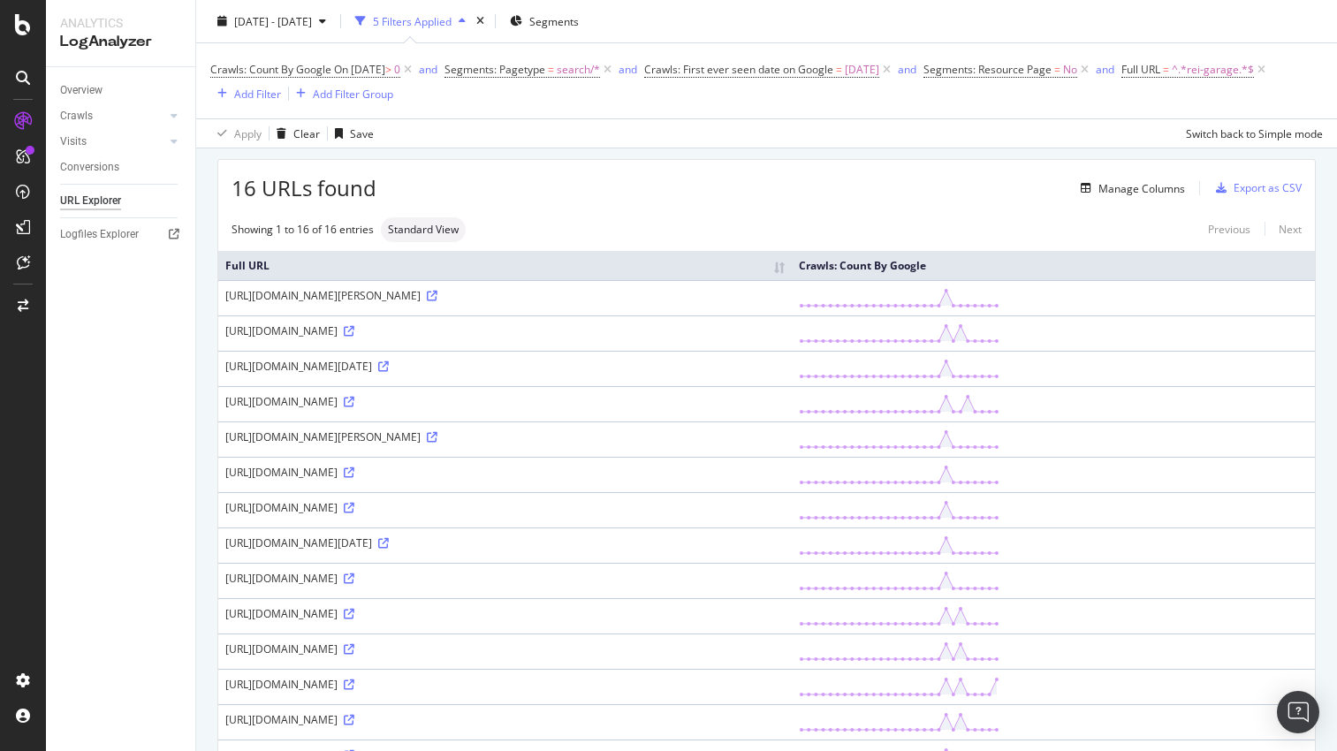
click at [948, 208] on div "16 URLs found Manage Columns Export as CSV Showing 1 to 16 of 16 entries Standa…" at bounding box center [766, 513] width 1097 height 706
click at [1236, 190] on div "Export as CSV" at bounding box center [1268, 187] width 68 height 15
click at [946, 181] on div "Manage Columns" at bounding box center [780, 188] width 809 height 21
